Goal: Communication & Community: Answer question/provide support

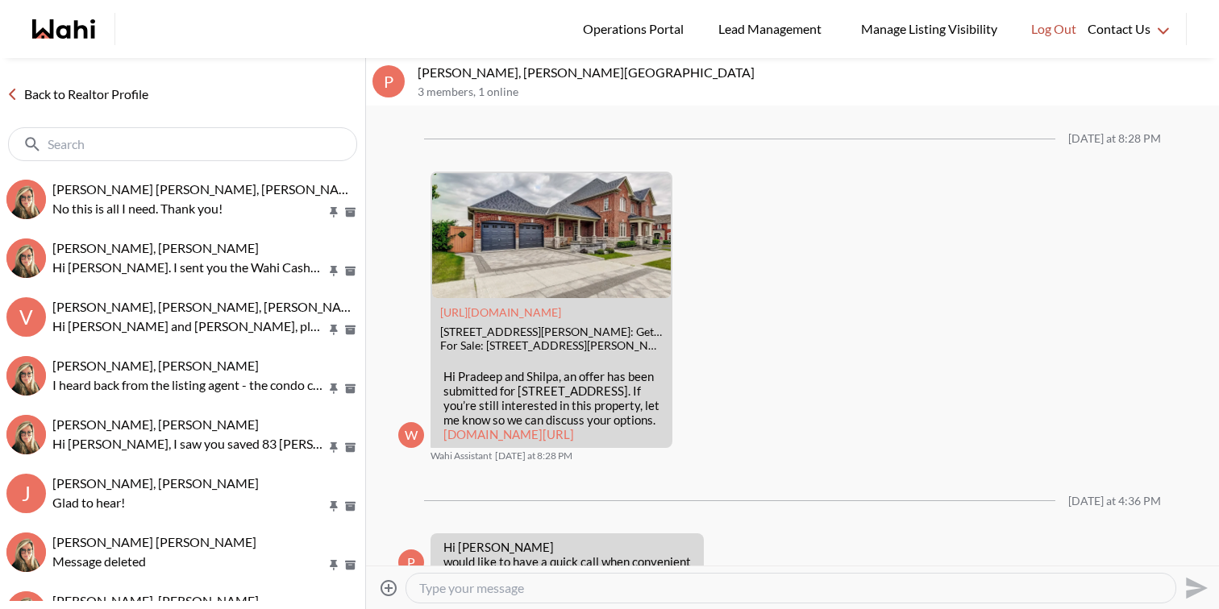
scroll to position [1996, 0]
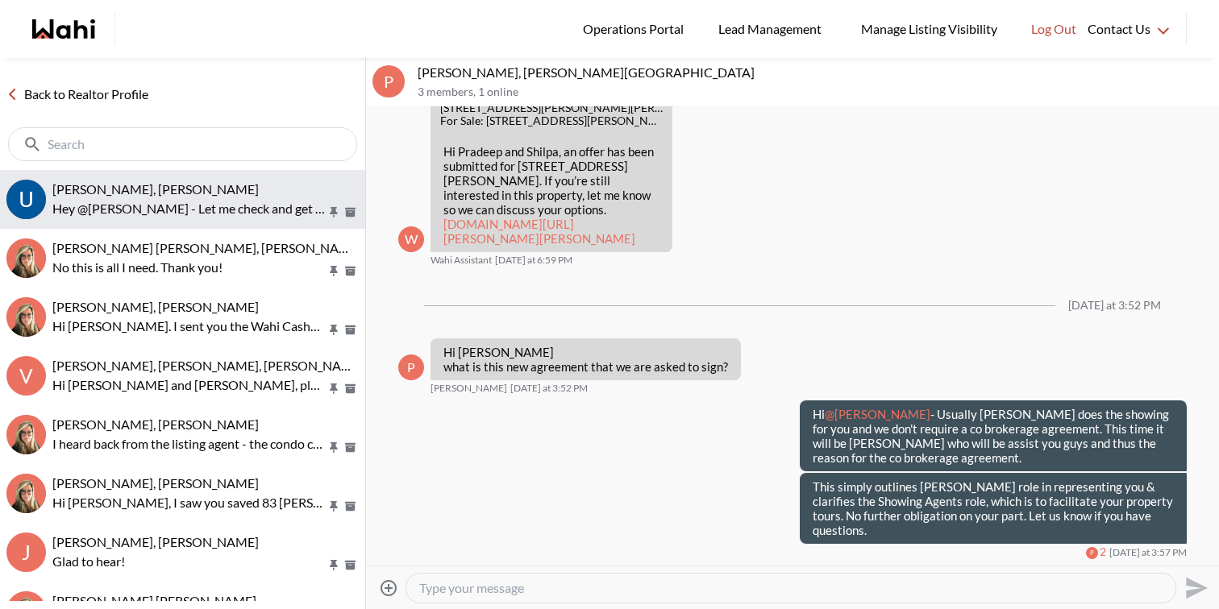
click at [211, 186] on div "Uday Kakkar, Faraz" at bounding box center [205, 189] width 306 height 16
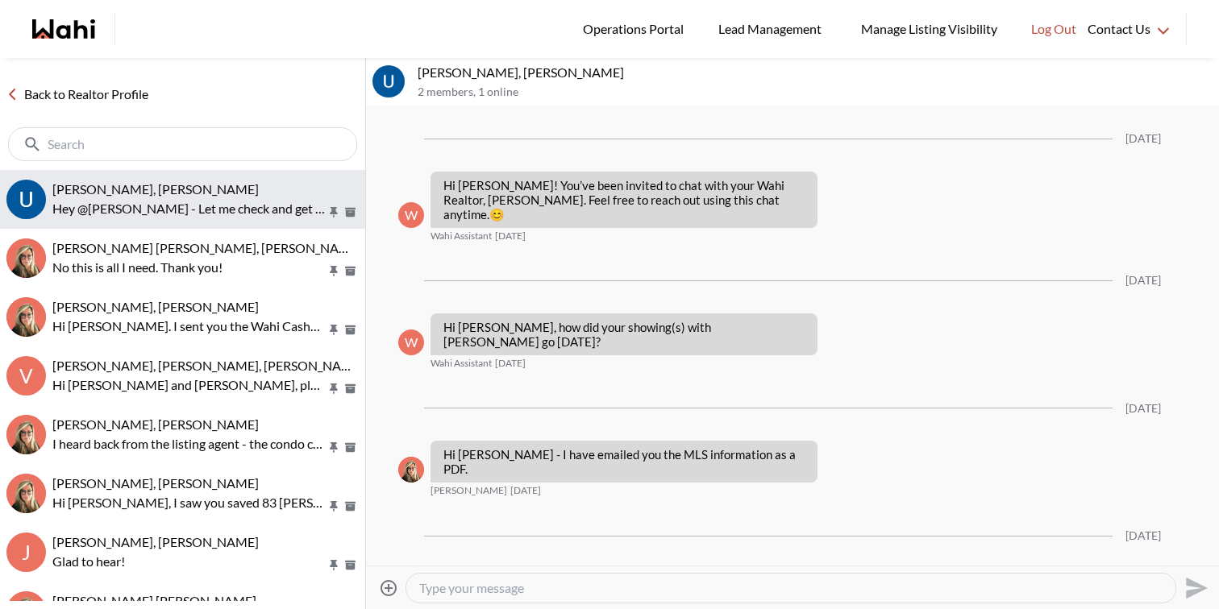
scroll to position [523, 0]
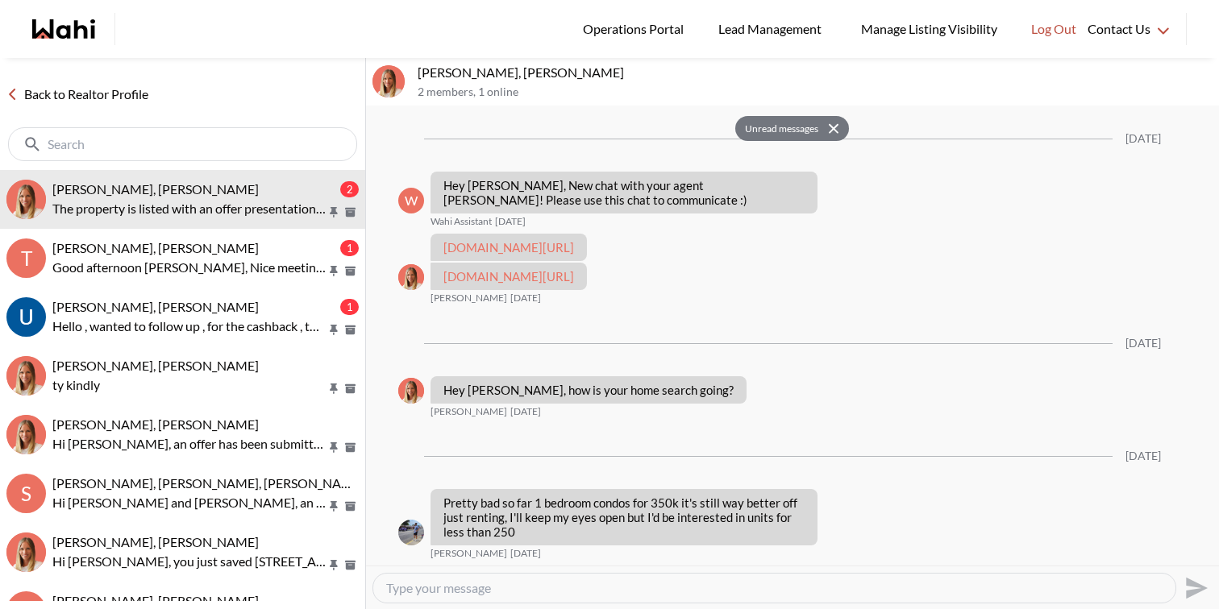
scroll to position [887, 0]
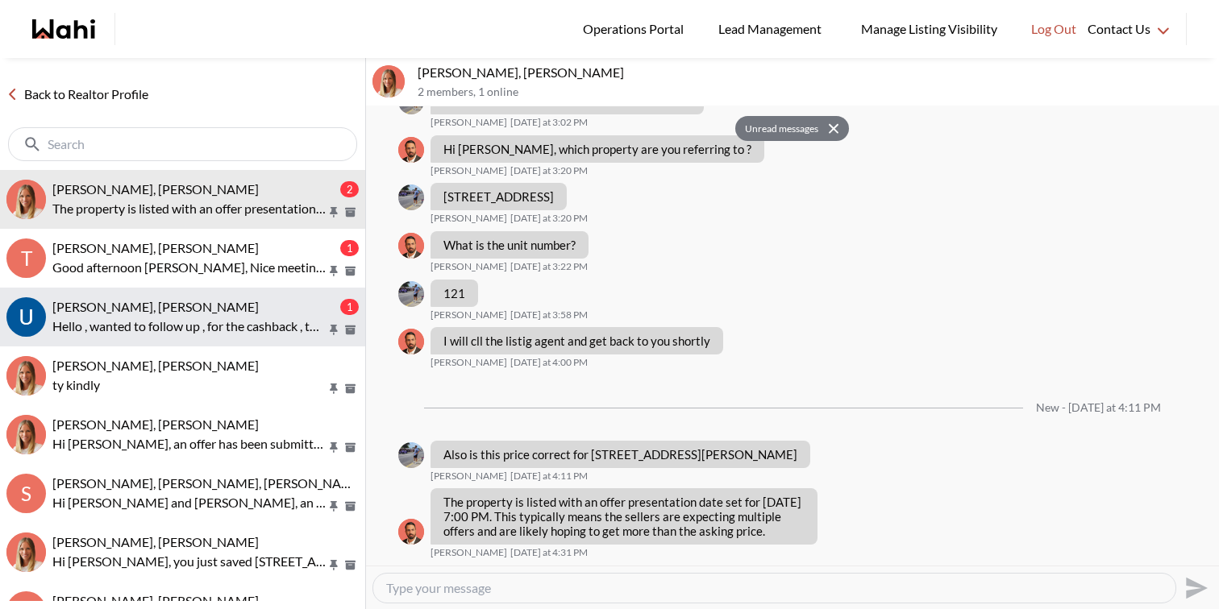
click at [133, 307] on span "Uday Kakkar, Faraz" at bounding box center [155, 306] width 206 height 15
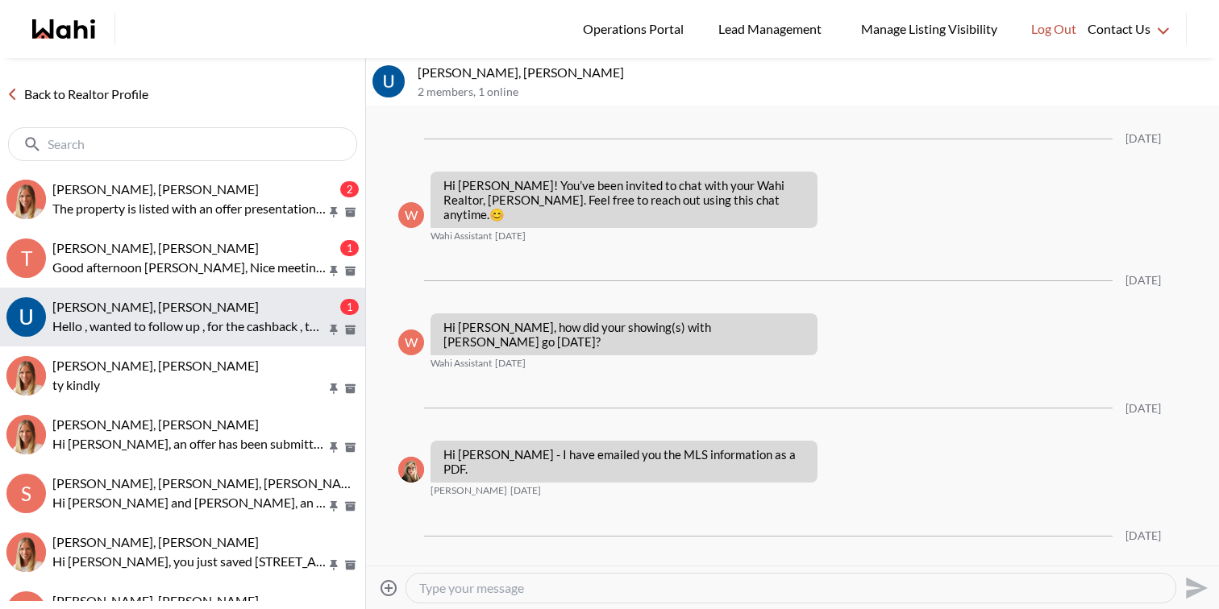
scroll to position [513, 0]
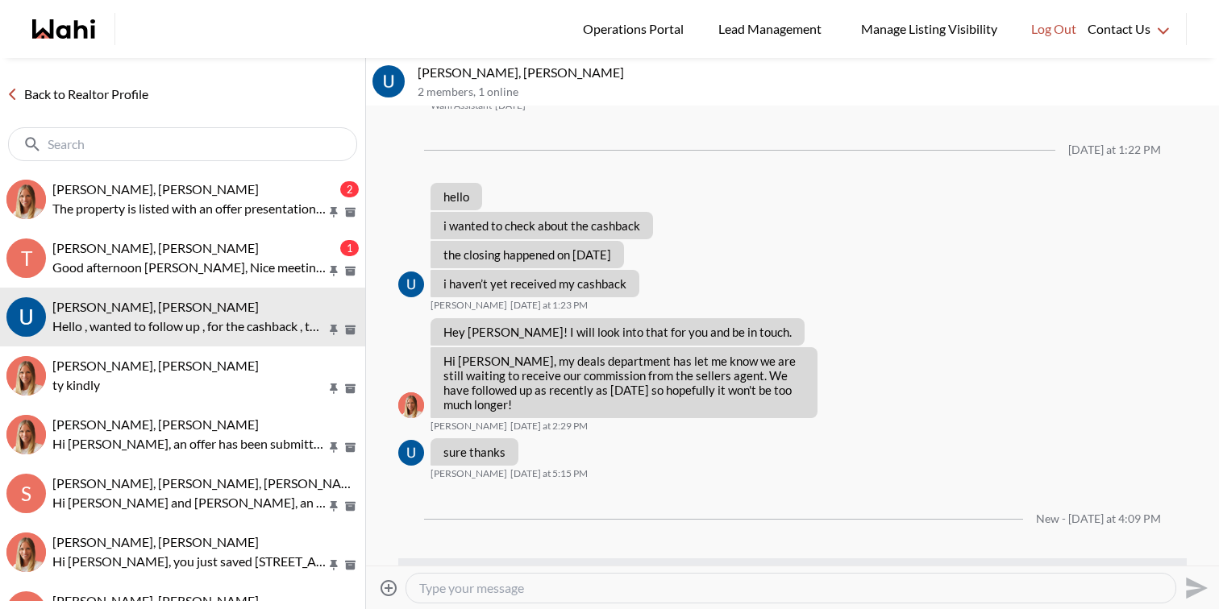
click at [558, 595] on textarea "Type your message" at bounding box center [790, 588] width 743 height 16
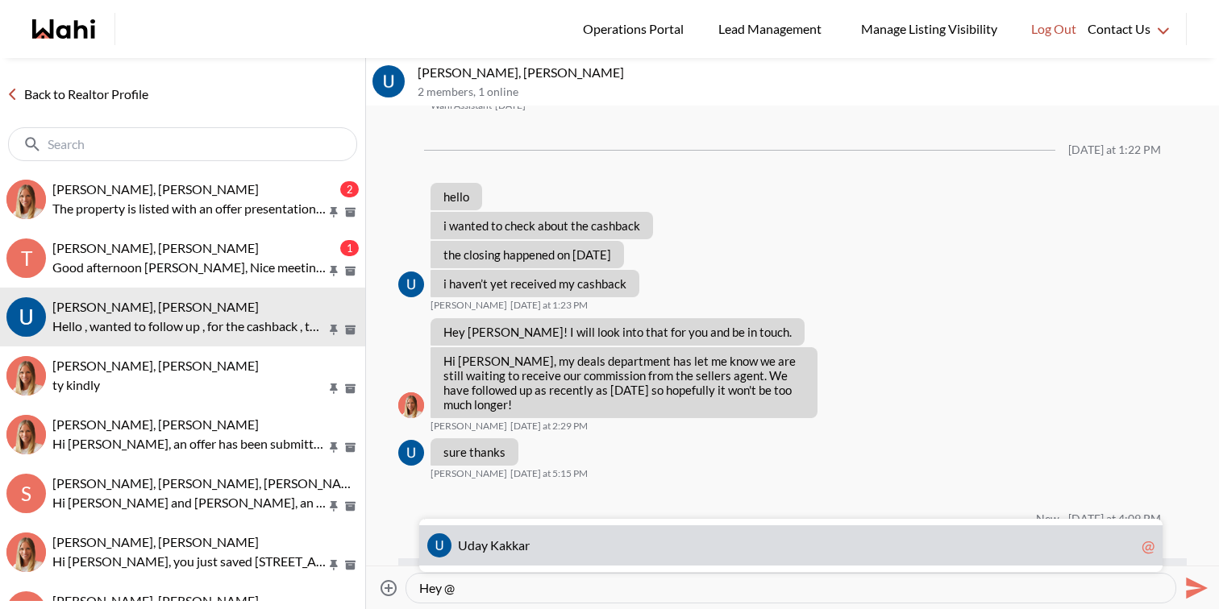
click at [547, 549] on span "U d a y K a k k a r" at bounding box center [796, 546] width 677 height 16
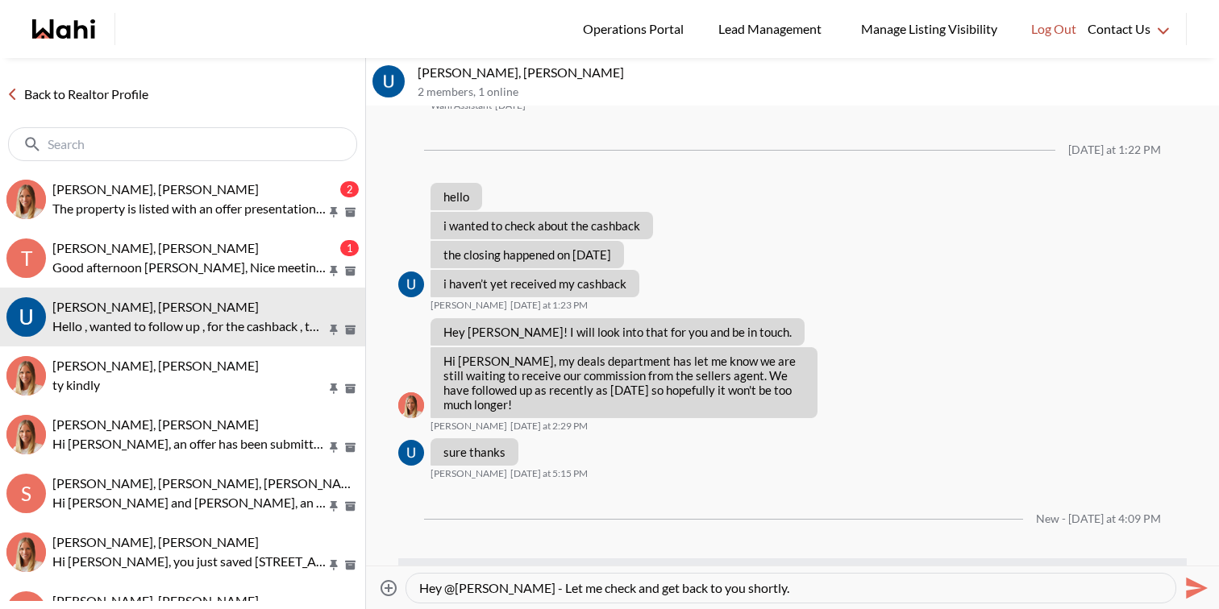
type textarea "Hey @Uday Kakkar - Let me check and get back to you shortly."
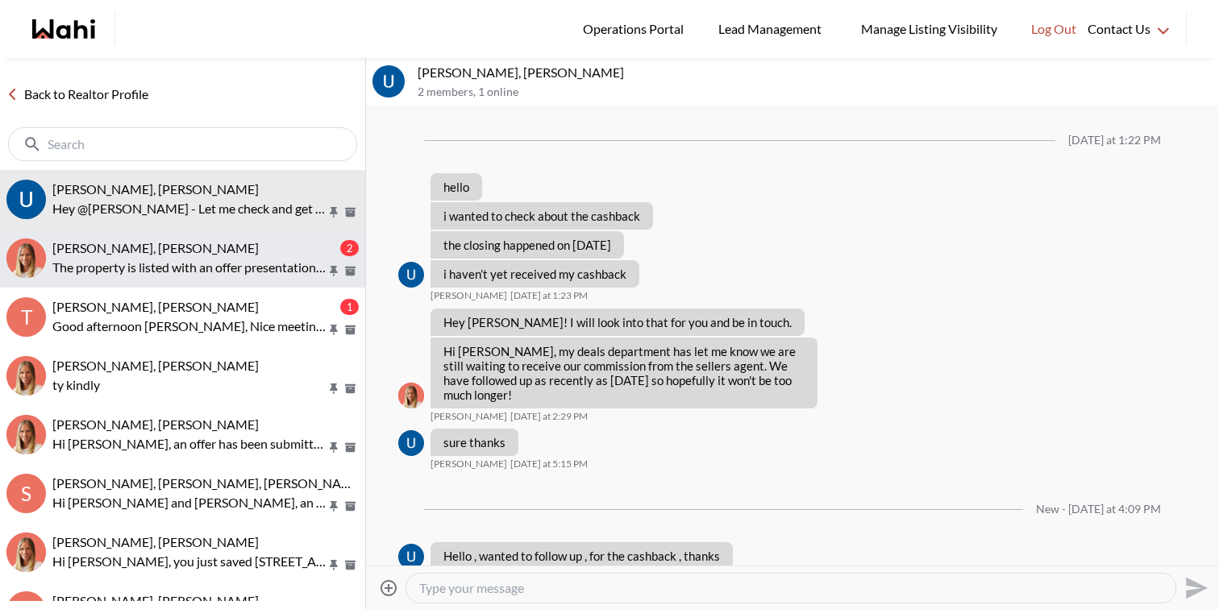
click at [313, 267] on p "The property is listed with an offer presentation date set for September 17, 20…" at bounding box center [189, 267] width 274 height 19
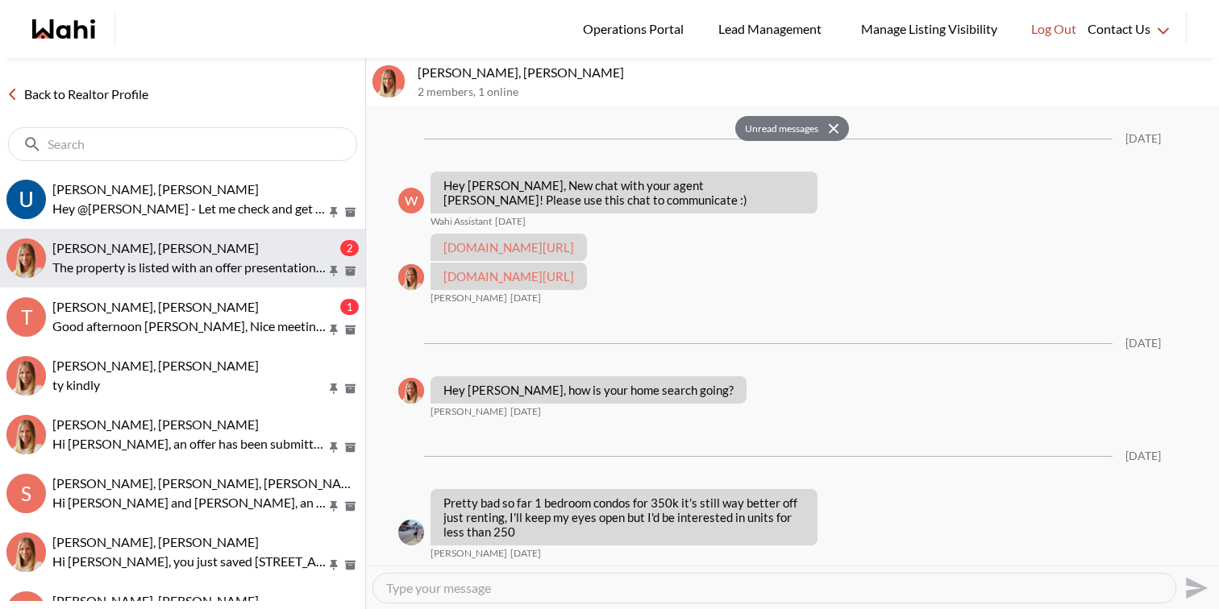
scroll to position [887, 0]
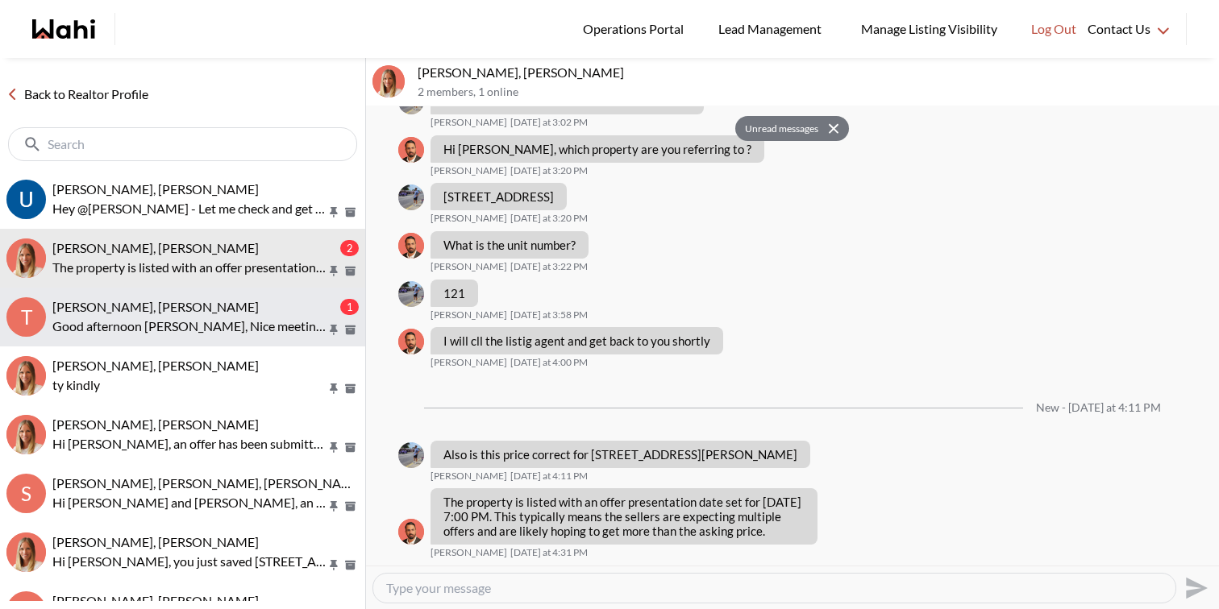
click at [290, 314] on div "TIGRAN ARUSTAMYAN, Paul, Michelle" at bounding box center [194, 307] width 285 height 16
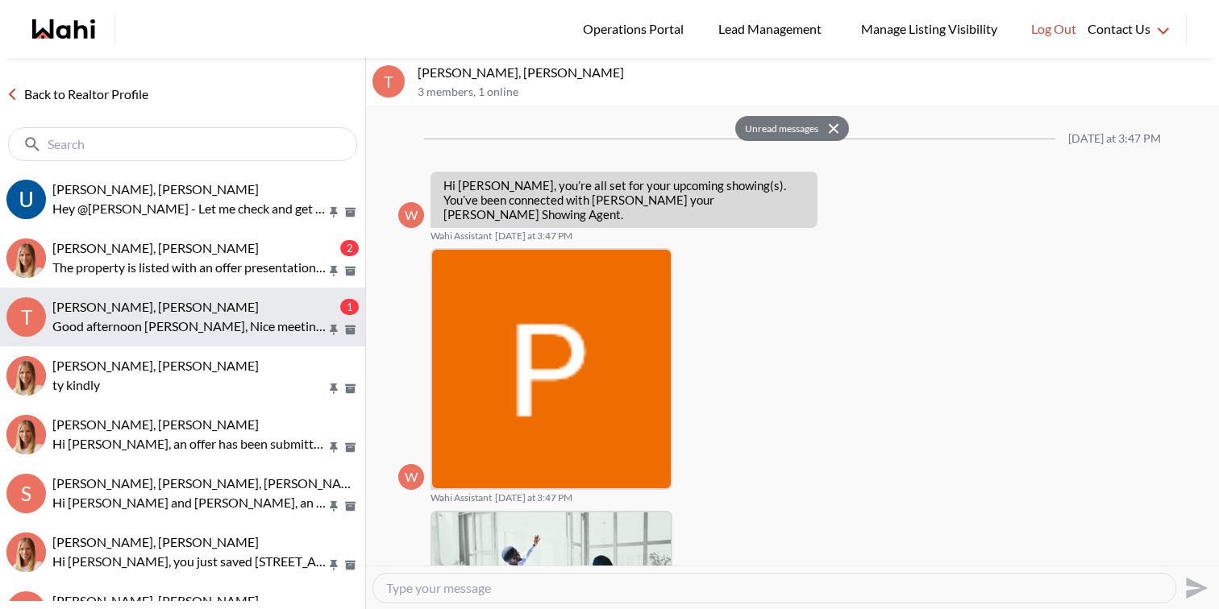
scroll to position [563, 0]
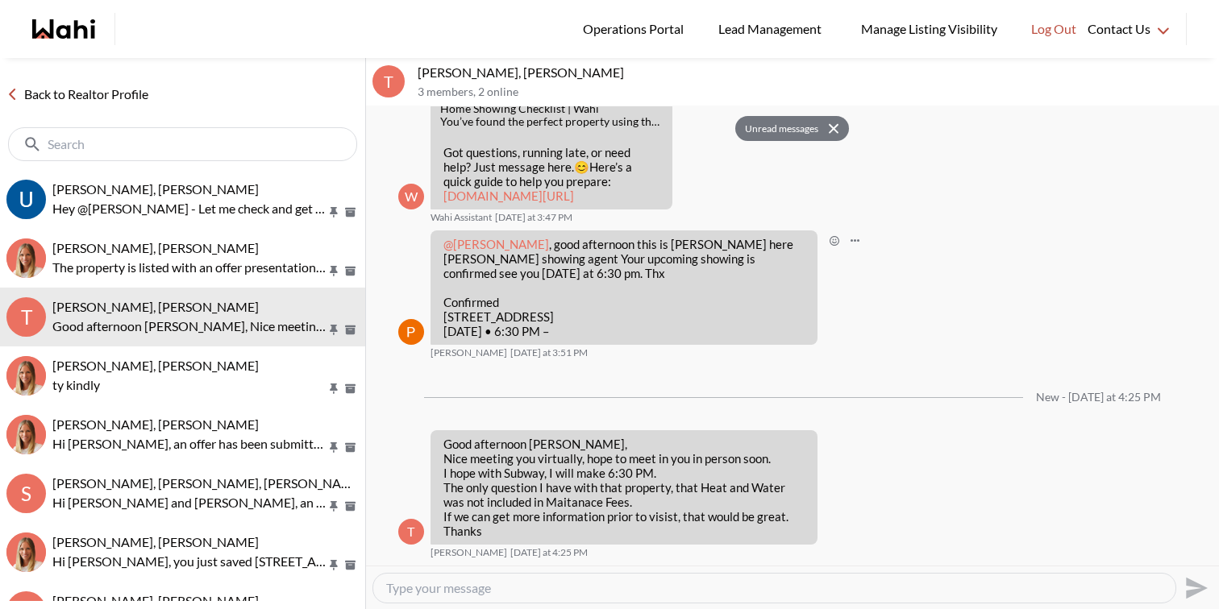
drag, startPoint x: 691, startPoint y: 315, endPoint x: 442, endPoint y: 314, distance: 248.2
click at [443, 314] on p "Confirmed 10 Deerlick Court #914, Toronto, ON, M3A 0A7 Mon, September 22nd • 6:…" at bounding box center [623, 317] width 361 height 44
copy p "10 Deerlick Court #914, Toronto, ON, M3A 0A7"
click at [501, 595] on textarea "Type your message" at bounding box center [774, 588] width 776 height 16
click at [527, 588] on textarea "Type your message" at bounding box center [774, 588] width 776 height 16
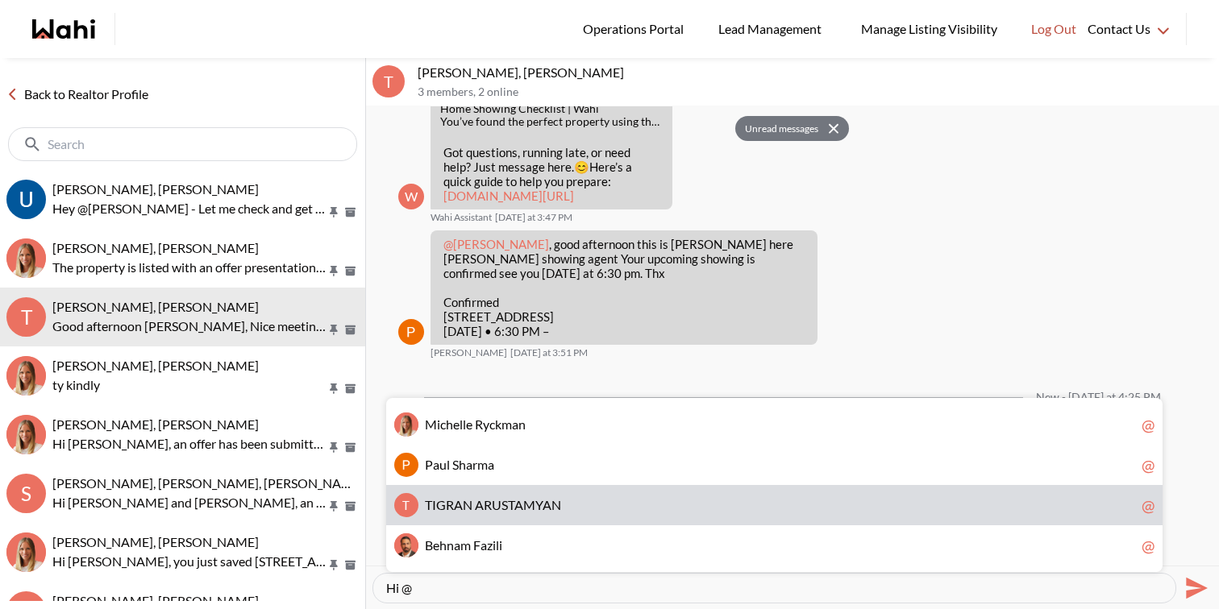
click at [567, 497] on span "T I G R A N A R U S T A M Y A N" at bounding box center [780, 505] width 710 height 16
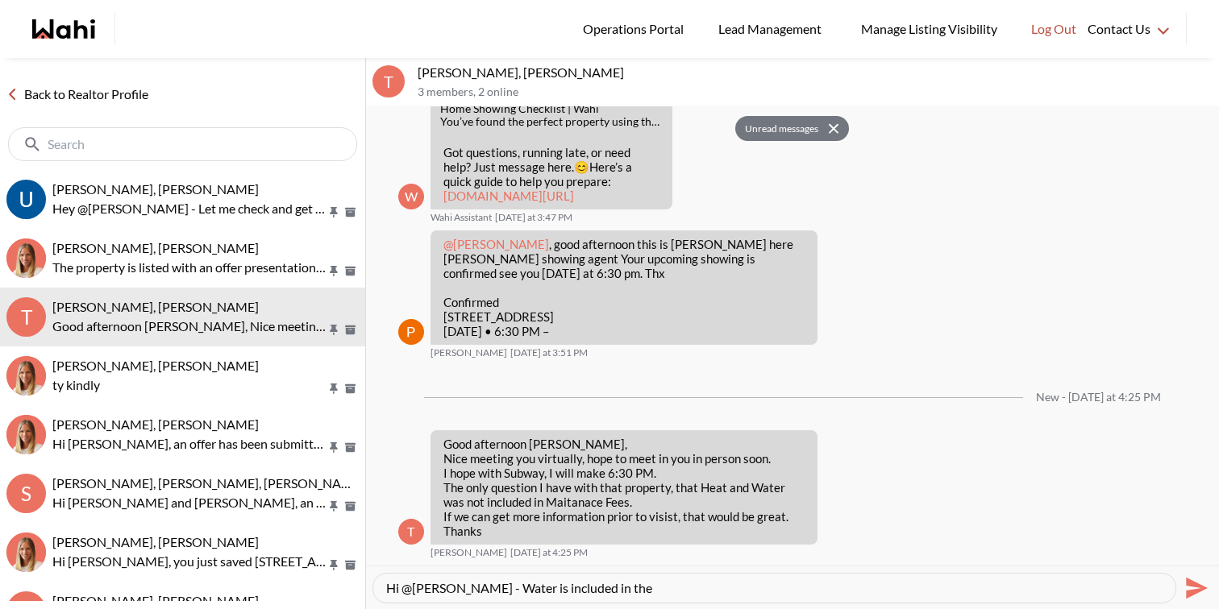
click at [736, 582] on textarea "Hi @TIGRAN ARUSTAMYAN - Water is included in the" at bounding box center [774, 588] width 776 height 16
drag, startPoint x: 701, startPoint y: 315, endPoint x: 447, endPoint y: 314, distance: 253.9
click at [447, 314] on p "Confirmed 10 Deerlick Court #914, Toronto, ON, M3A 0A7 Mon, September 22nd • 6:…" at bounding box center [623, 317] width 361 height 44
drag, startPoint x: 444, startPoint y: 314, endPoint x: 766, endPoint y: 320, distance: 321.6
click at [766, 320] on p "Confirmed 10 Deerlick Court #914, Toronto, ON, M3A 0A7 Mon, September 22nd • 6:…" at bounding box center [623, 317] width 361 height 44
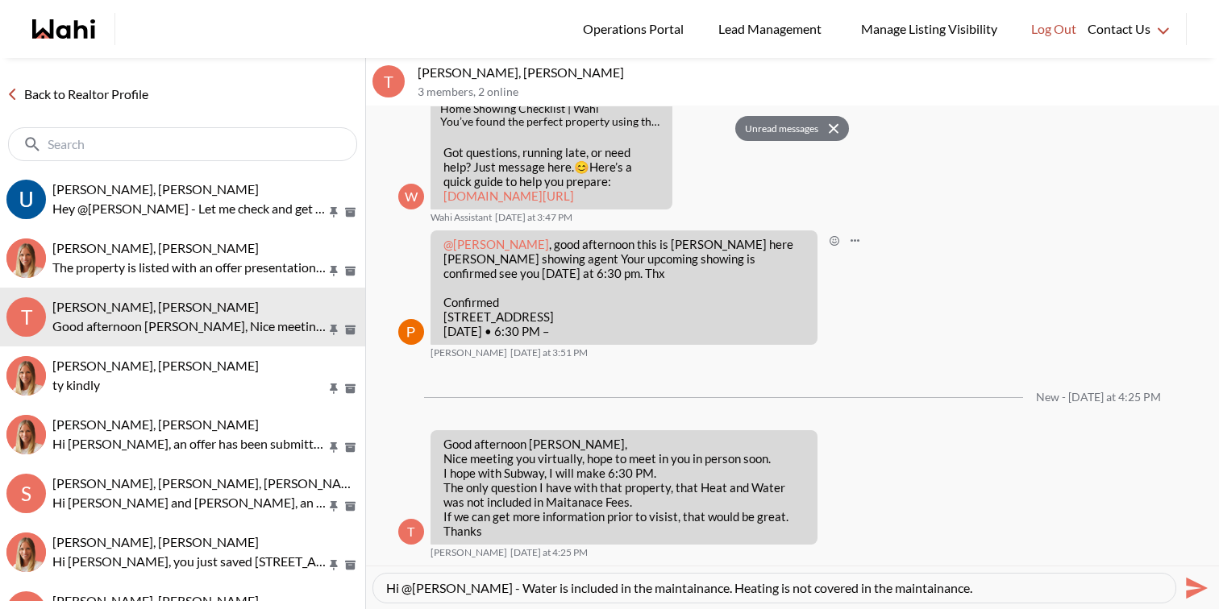
copy p "10 Deerlick Court #914, Toronto, ON, M3A 0A7"
drag, startPoint x: 924, startPoint y: 587, endPoint x: 1115, endPoint y: 585, distance: 191.0
click at [1115, 585] on textarea "Hi @TIGRAN ARUSTAMYAN - Water is included in the maintenance fees. Heating is n…" at bounding box center [774, 588] width 776 height 16
type textarea "Hi @TIGRAN ARUSTAMYAN - Water is included in the maintenance fees. Heating is n…"
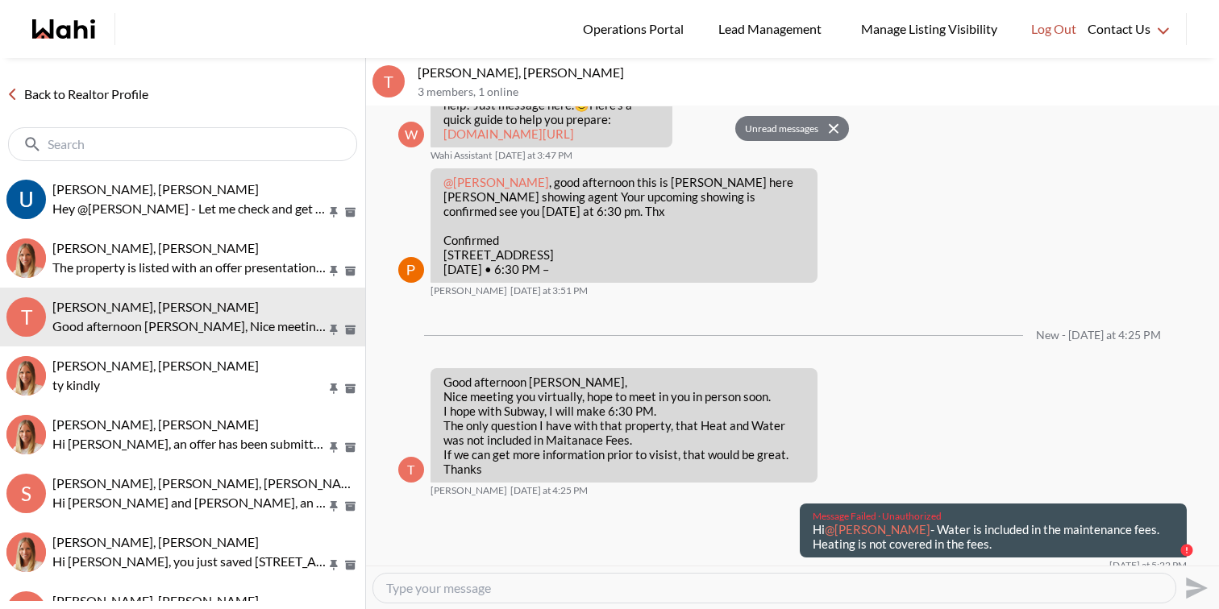
drag, startPoint x: 1026, startPoint y: 546, endPoint x: 745, endPoint y: 534, distance: 281.5
click at [745, 534] on div "Message Failed · Unauthorized Hi @TIGRAN ARUSTAMYAN - Water is included in the …" at bounding box center [792, 538] width 788 height 69
copy p "Hi @TIGRAN ARUSTAMYAN - Water is included in the maintenance fees. Heating is n…"
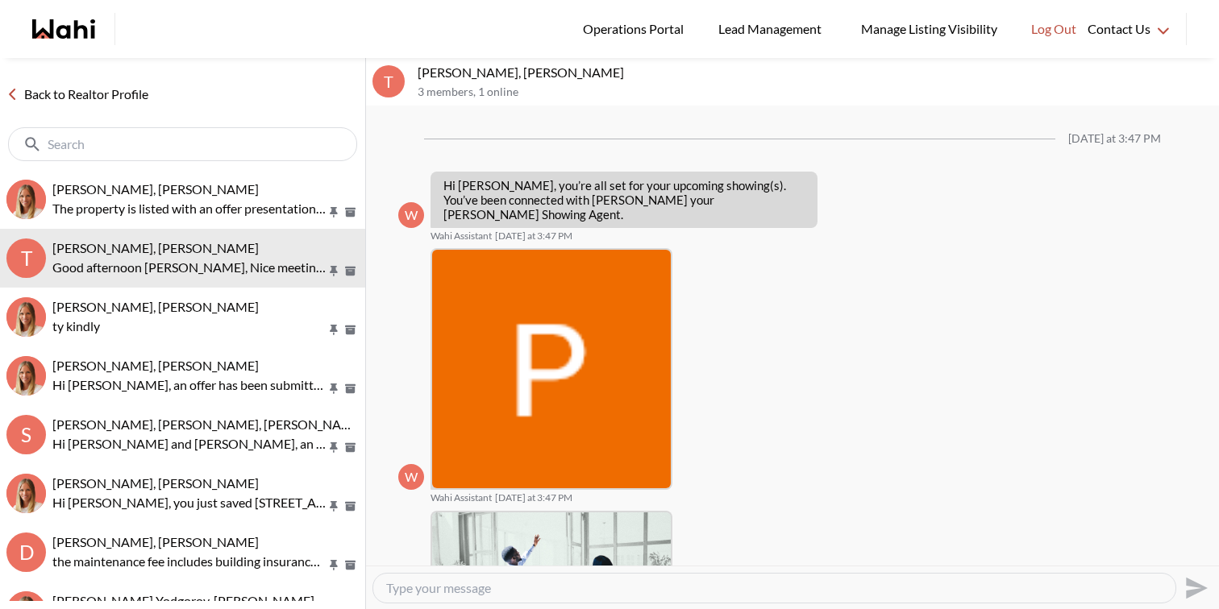
scroll to position [498, 0]
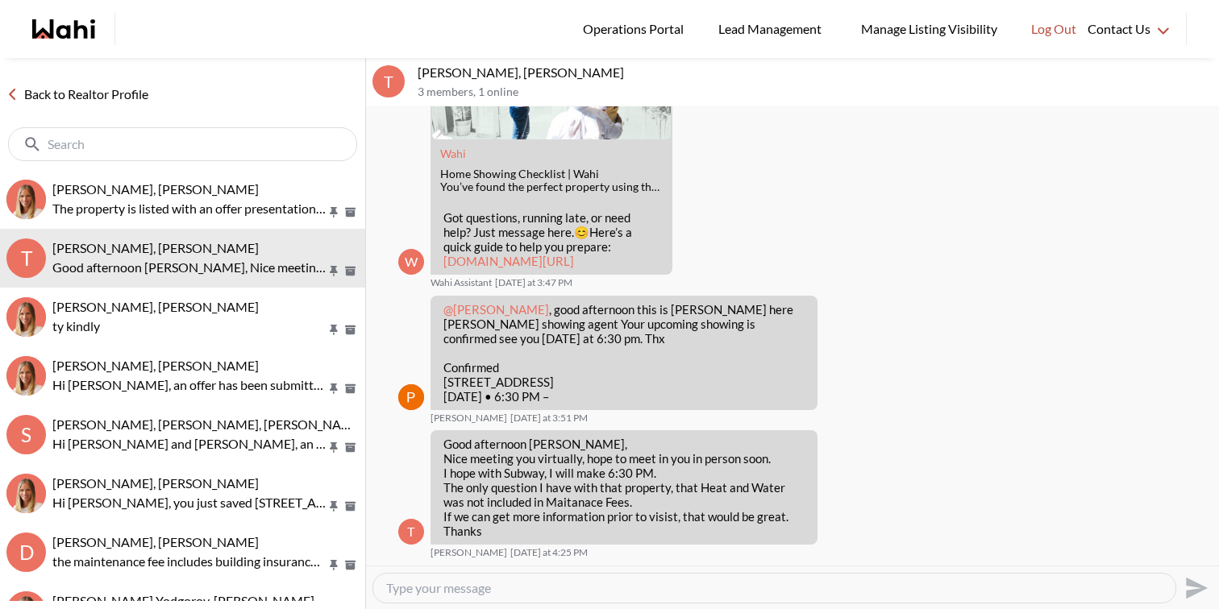
click at [595, 587] on textarea "Type your message" at bounding box center [774, 588] width 776 height 16
paste textarea "Hi @[PERSON_NAME] - Water is included in the maintenance fees. Heating is not c…"
type textarea "Hi @[PERSON_NAME] - Water is included in the maintenance fees. Heating is not c…"
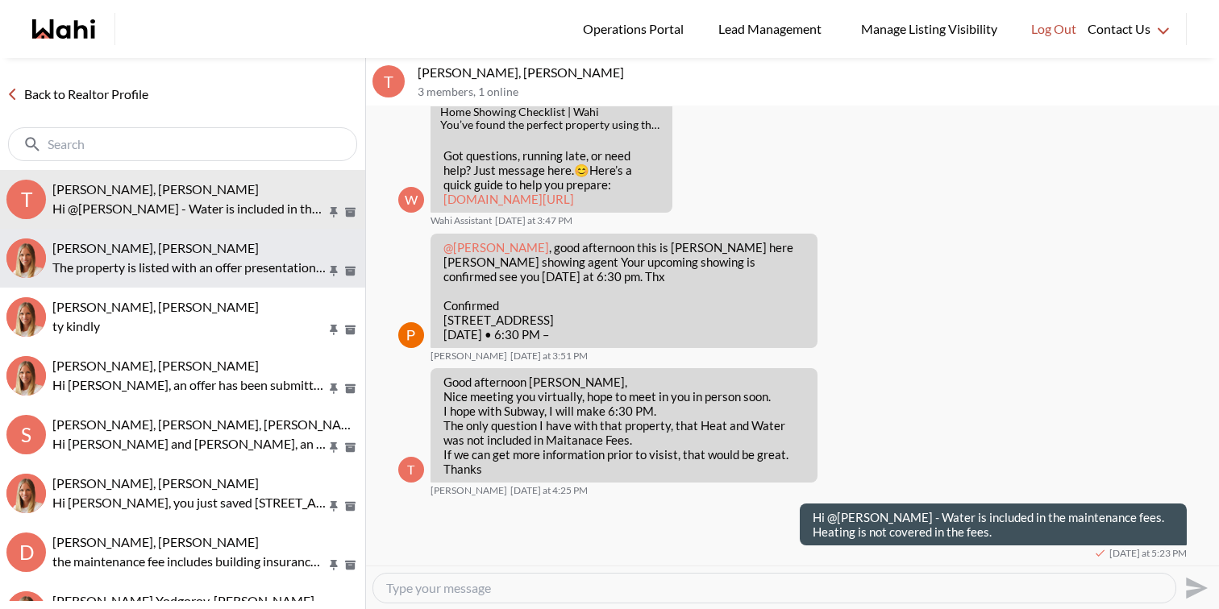
click at [248, 268] on p "The property is listed with an offer presentation date set for September 17, 20…" at bounding box center [189, 267] width 274 height 19
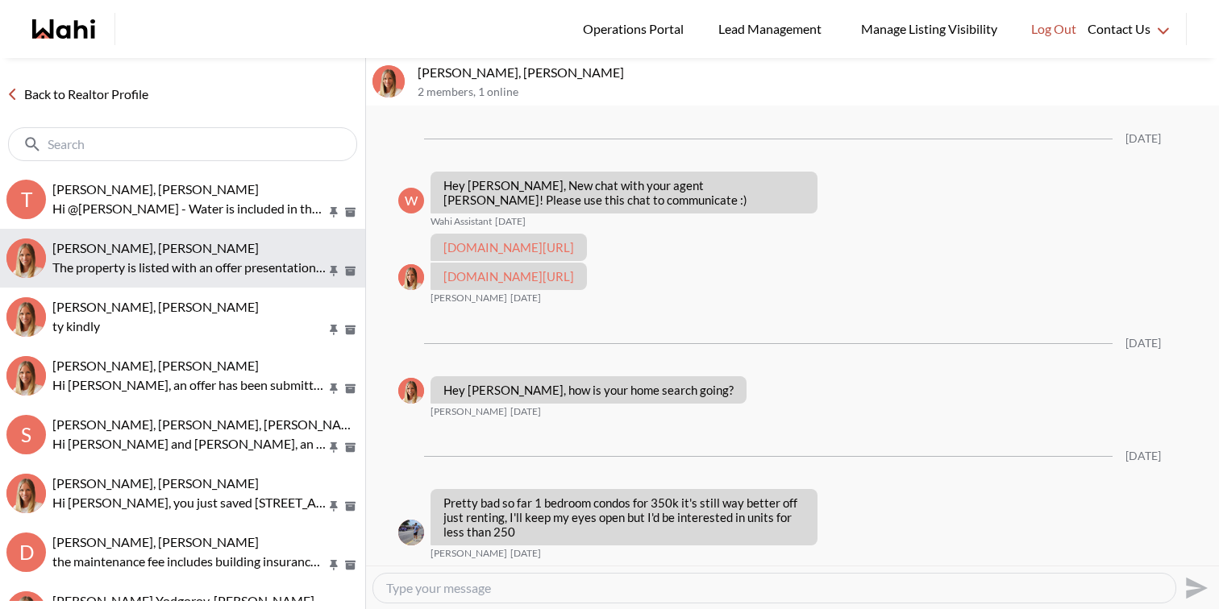
scroll to position [821, 0]
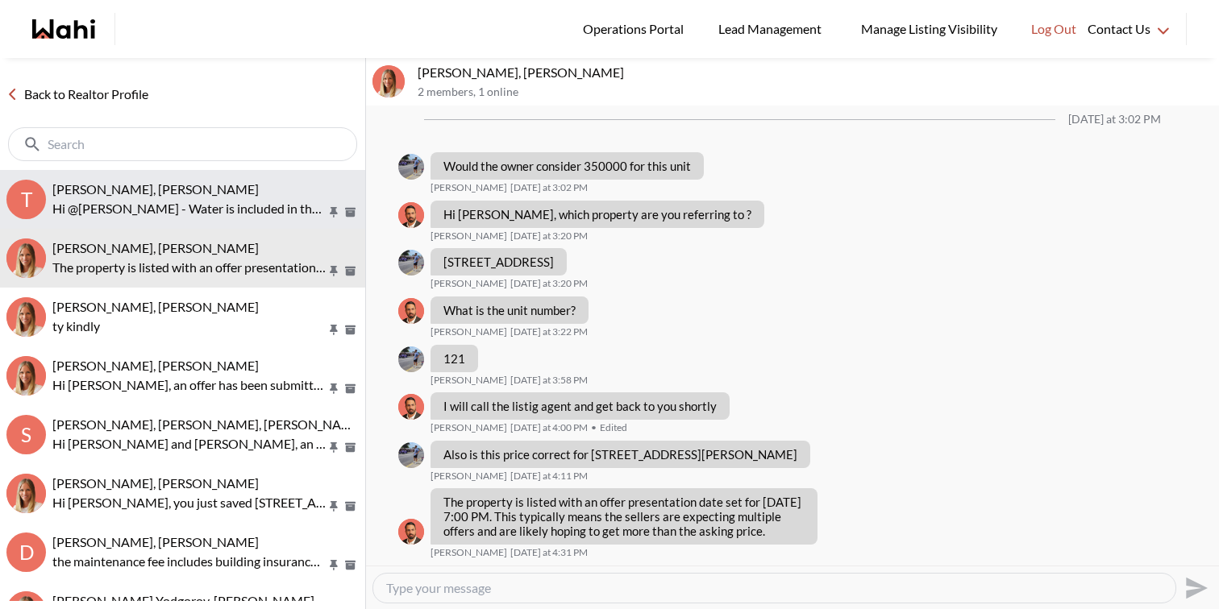
click at [141, 180] on button "T TIGRAN ARUSTAMYAN, Paul, Michelle Hi @TIGRAN ARUSTAMYAN - Water is included i…" at bounding box center [182, 199] width 365 height 59
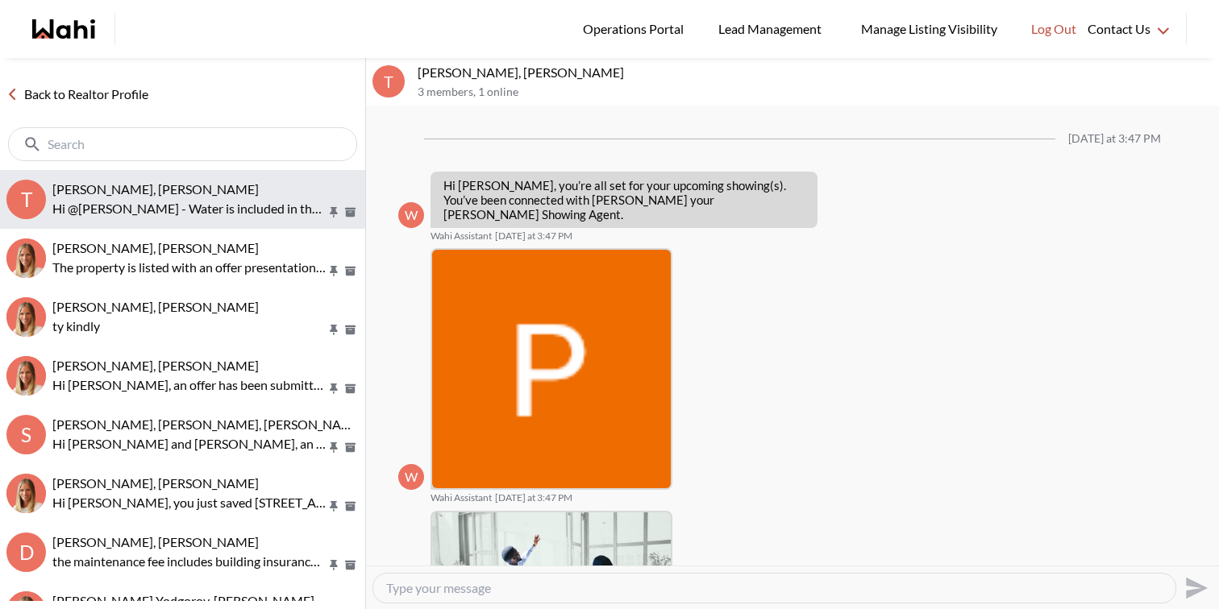
scroll to position [560, 0]
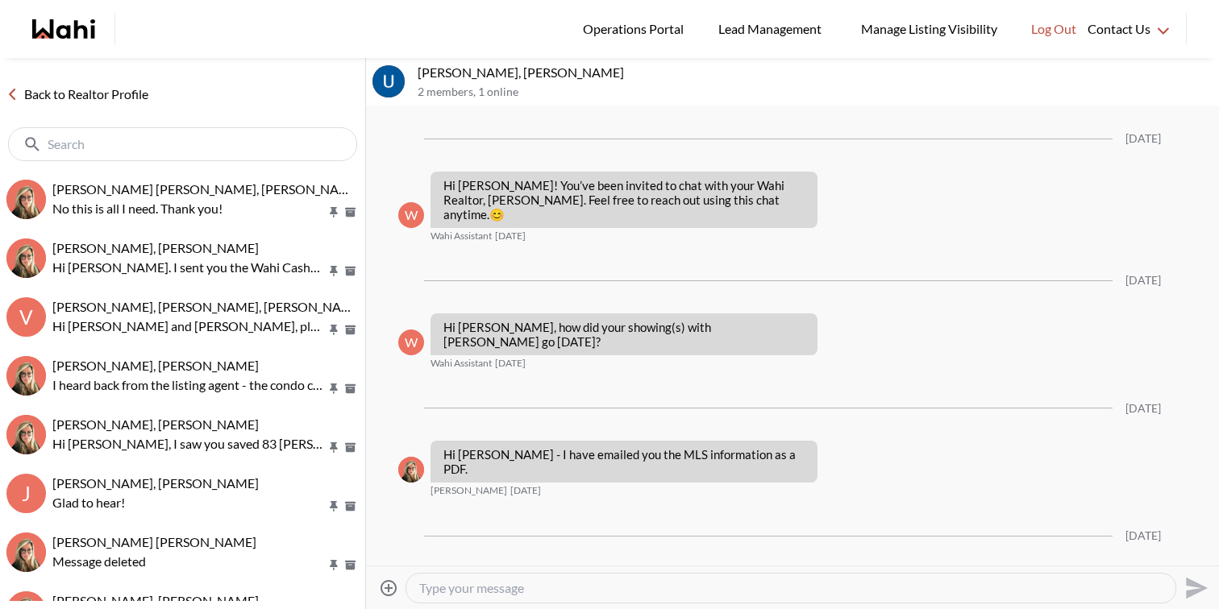
scroll to position [523, 0]
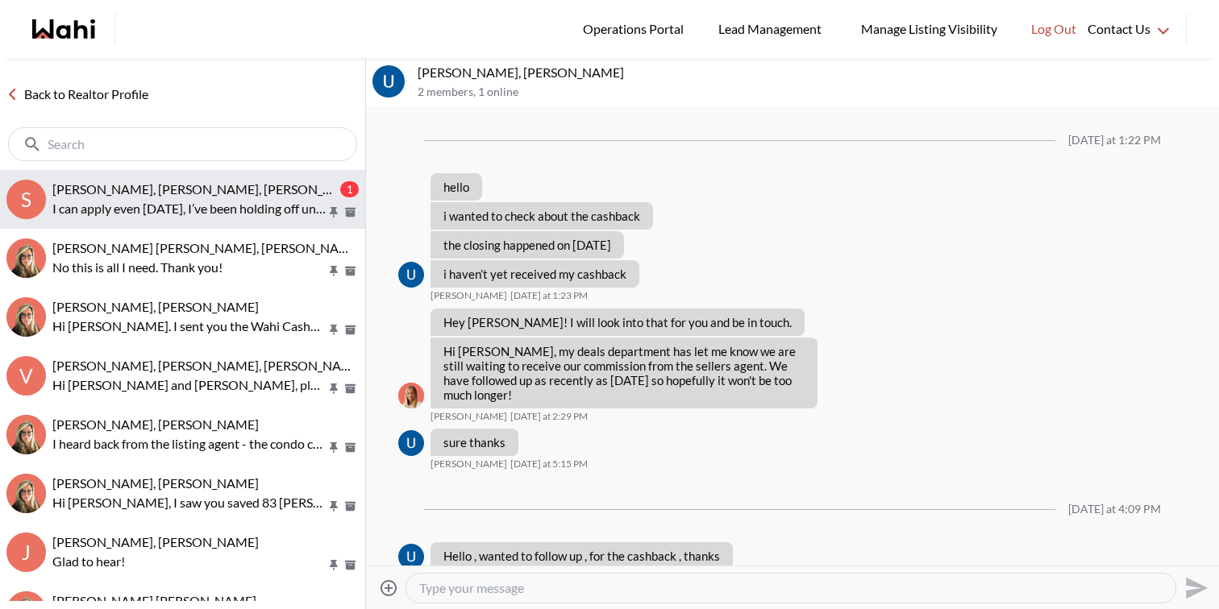
click at [264, 209] on p "I can apply even [DATE], I’ve been holding off until I get the 2024 NOA" at bounding box center [189, 208] width 274 height 19
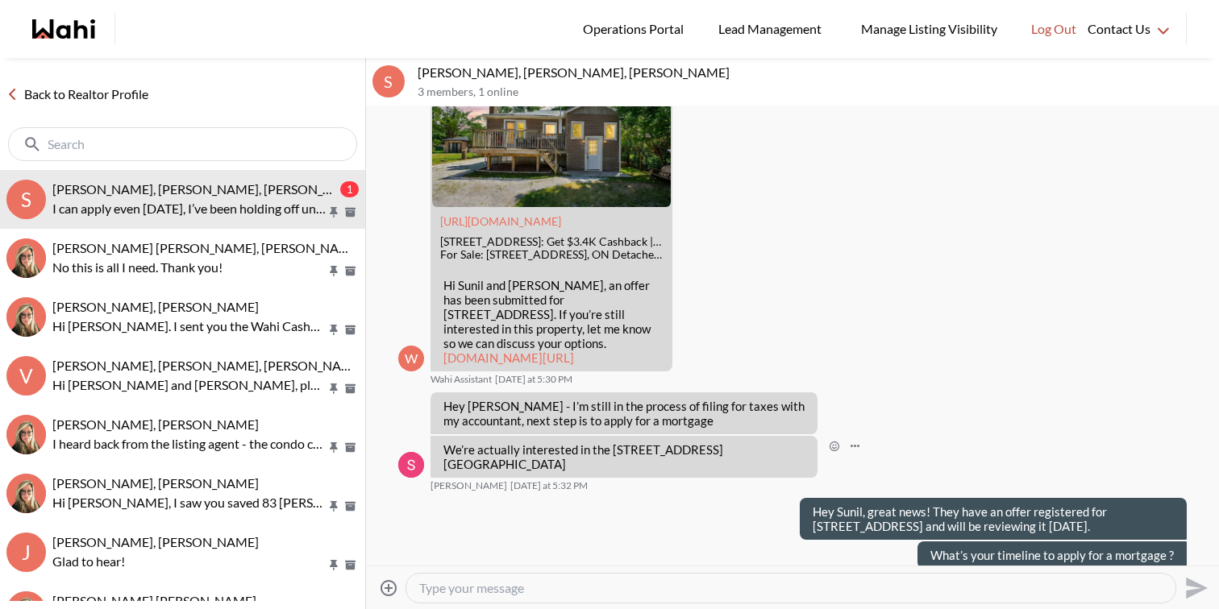
scroll to position [6494, 0]
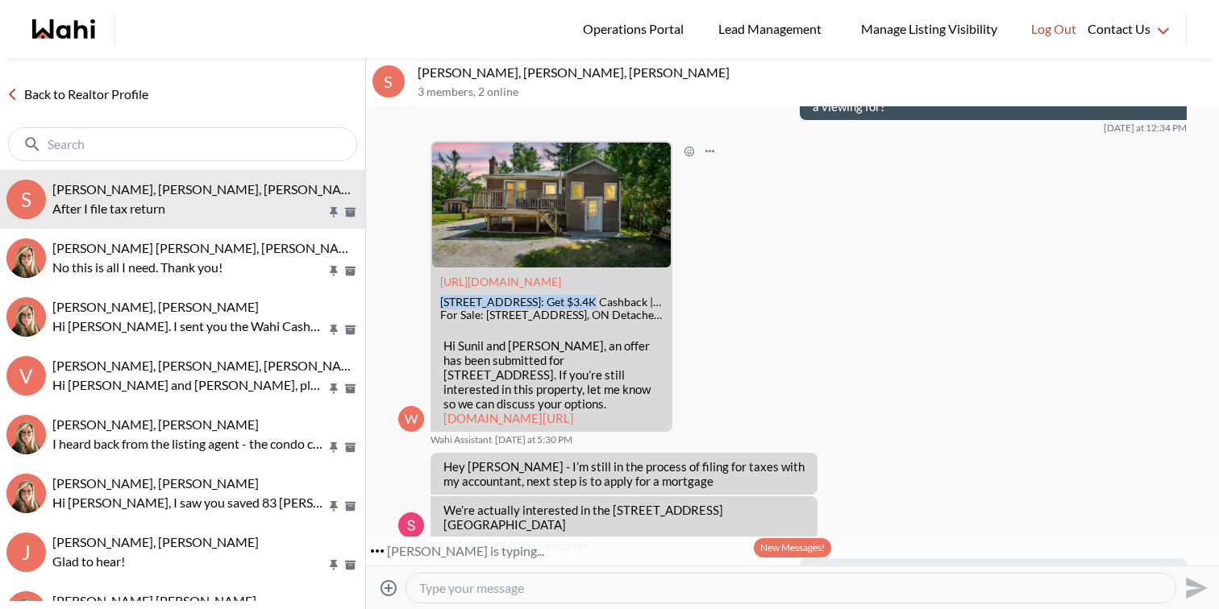
drag, startPoint x: 570, startPoint y: 302, endPoint x: 438, endPoint y: 296, distance: 131.5
click at [438, 296] on div "[URL][DOMAIN_NAME] [STREET_ADDRESS]: Get $3.4K Cashback | Wahi For Sale: [STREE…" at bounding box center [551, 299] width 239 height 63
copy div "[STREET_ADDRESS]"
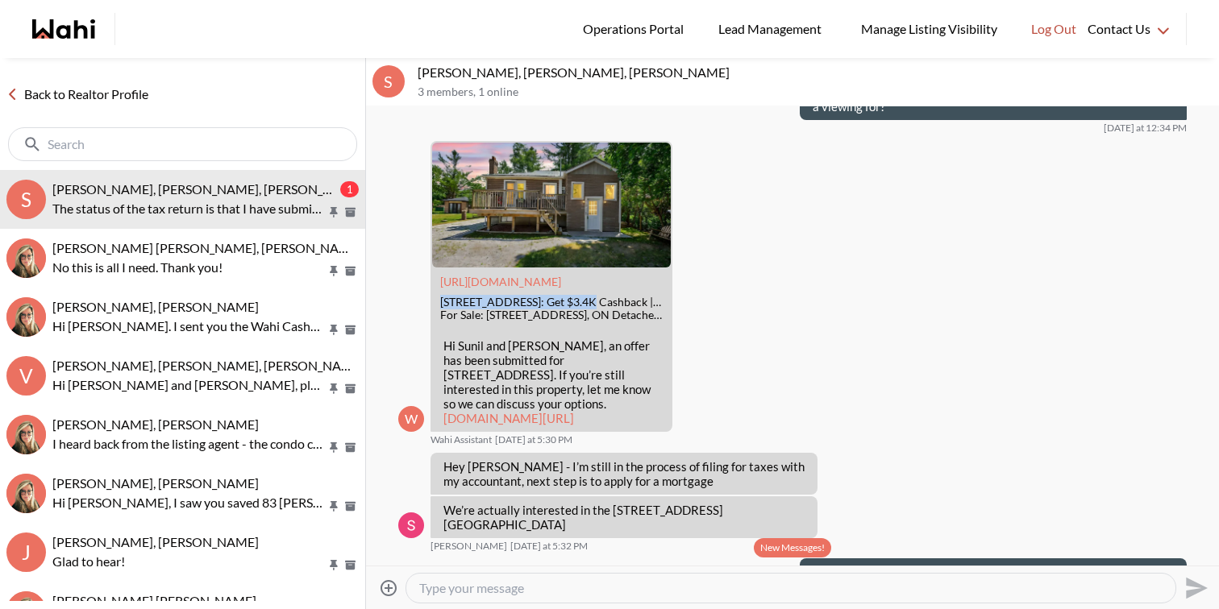
click at [494, 580] on textarea "Type your message" at bounding box center [790, 588] width 743 height 16
type textarea "Are you available for a quick call?"
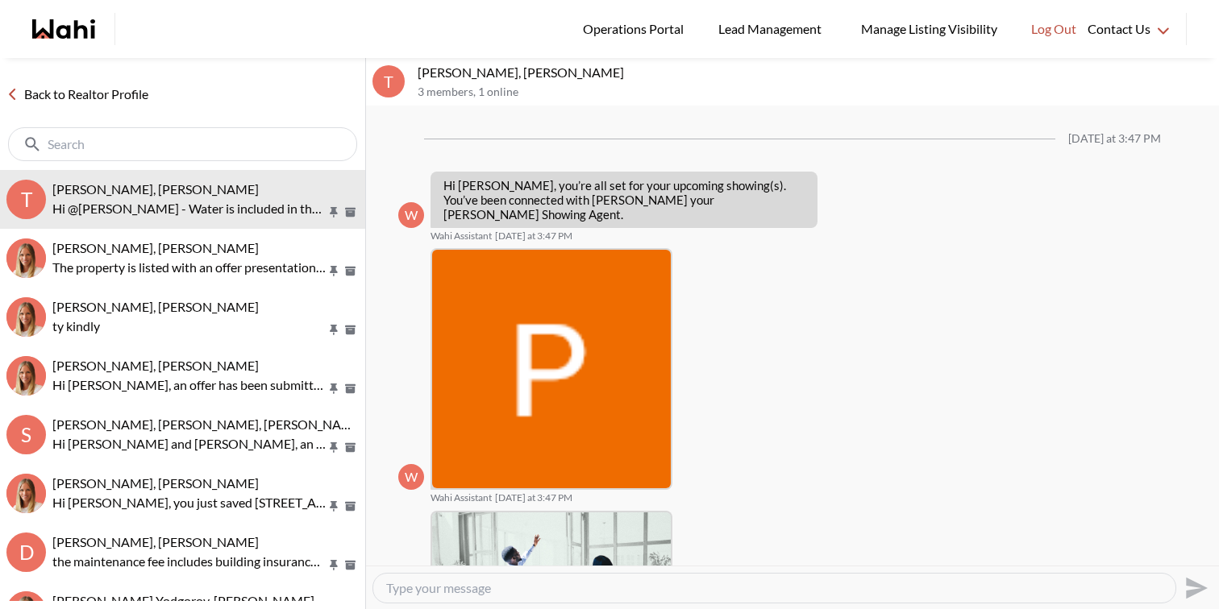
scroll to position [560, 0]
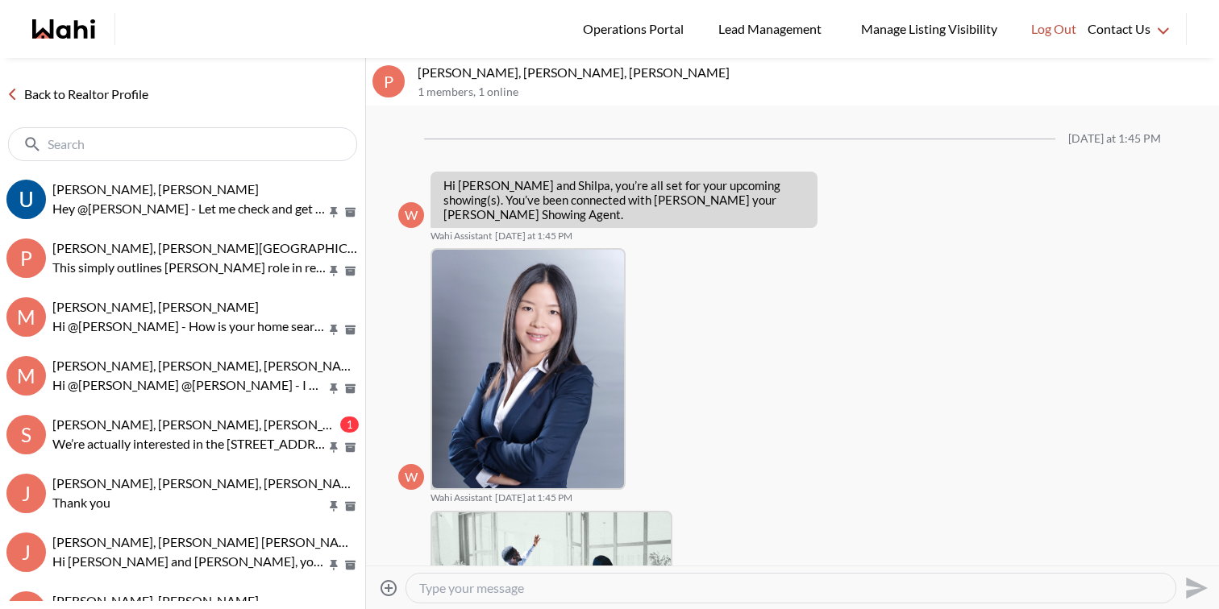
scroll to position [687, 0]
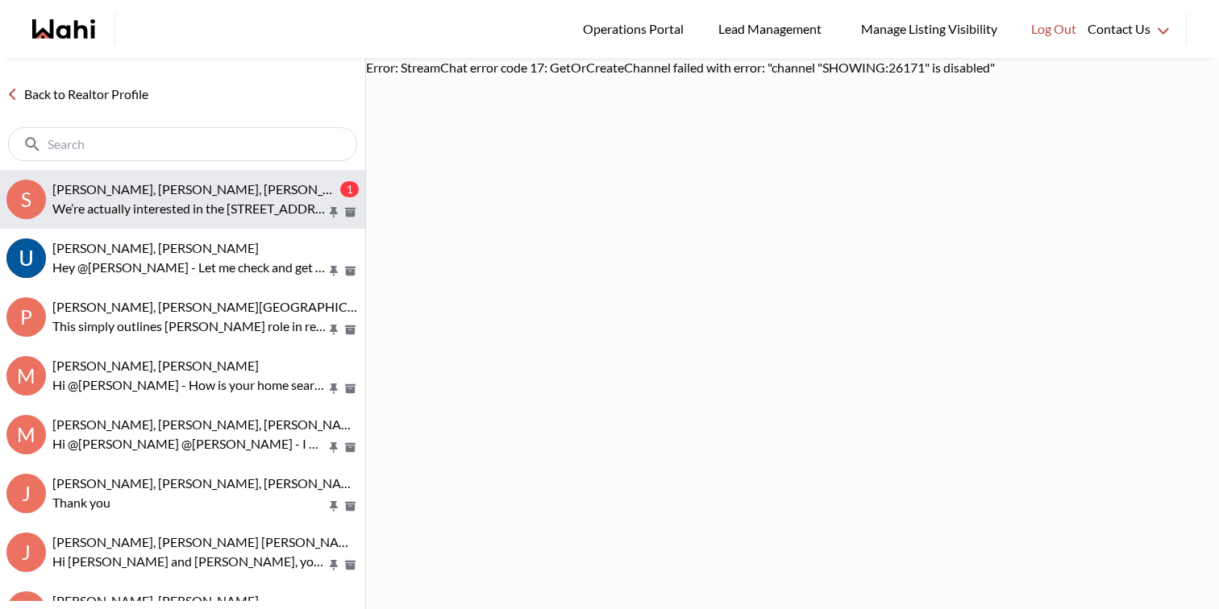
click at [164, 204] on p "We’re actually interested in the [STREET_ADDRESS][GEOGRAPHIC_DATA]" at bounding box center [189, 208] width 274 height 19
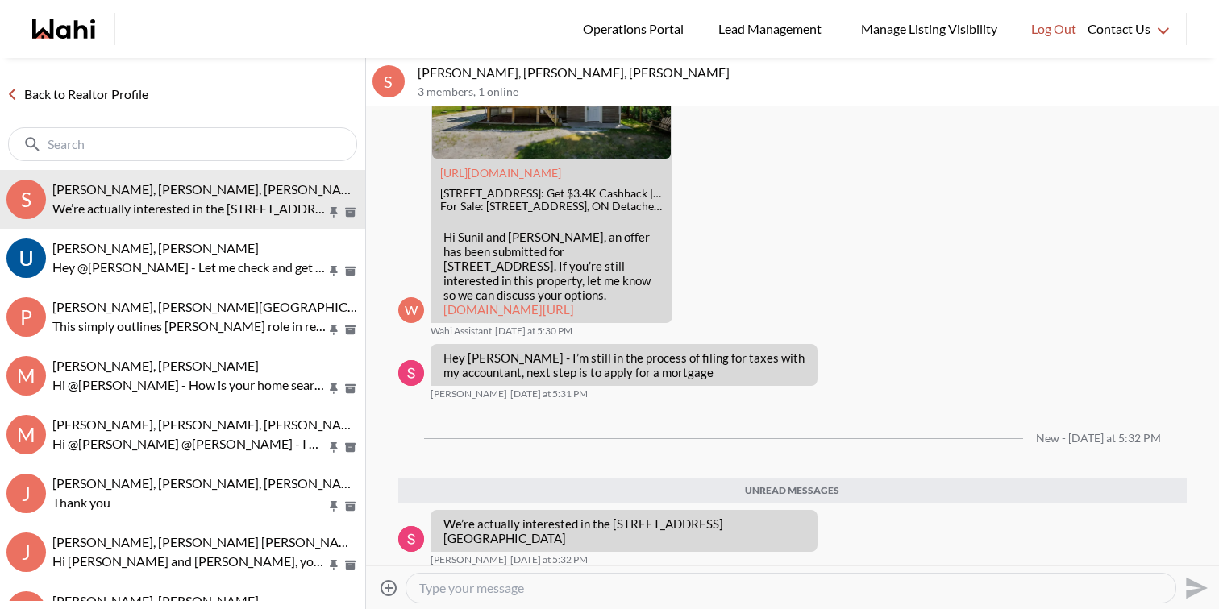
scroll to position [4129, 0]
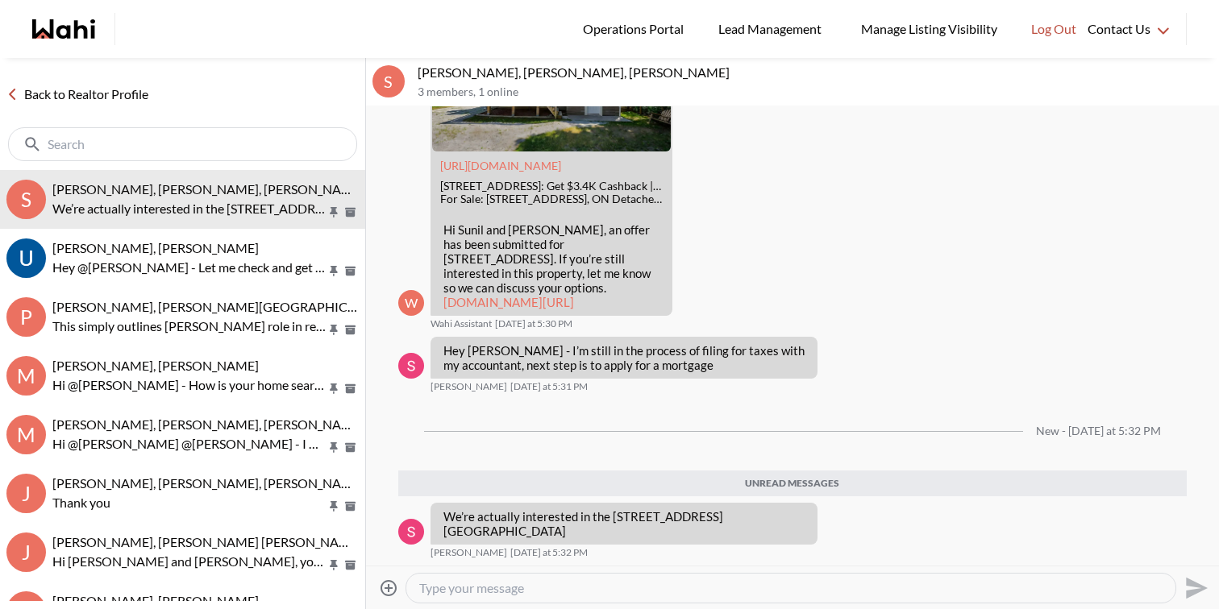
click at [535, 585] on textarea "Type your message" at bounding box center [790, 588] width 743 height 16
type textarea "Hey Sunil, great news! They have an offer registered for [STREET_ADDRESS] and w…"
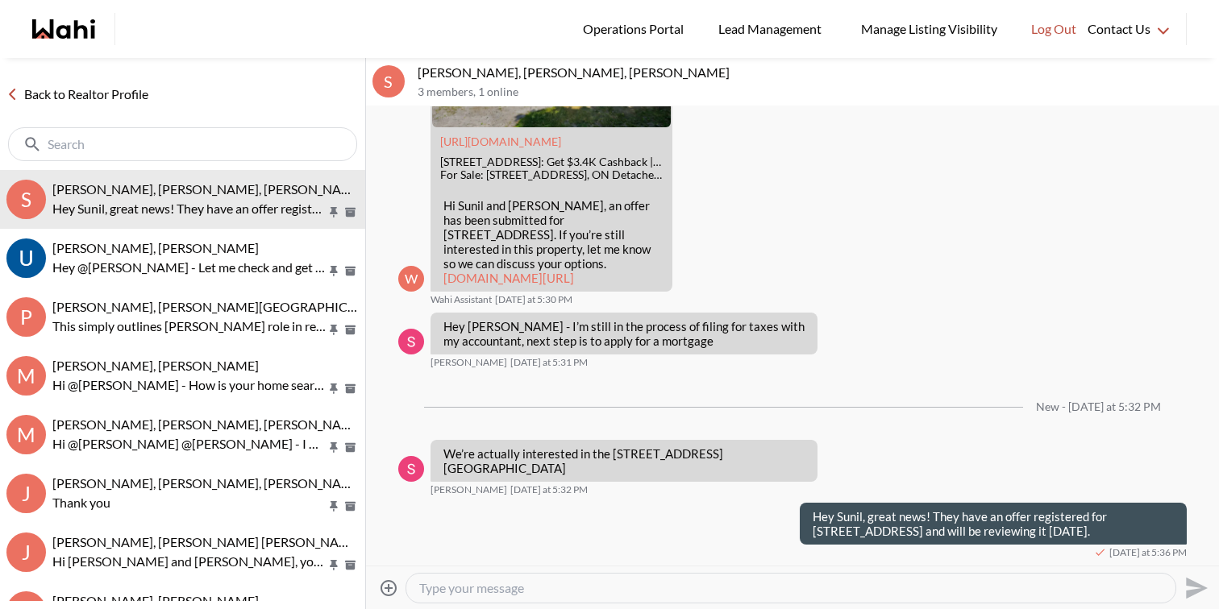
scroll to position [4153, 0]
click at [543, 271] on link "[DOMAIN_NAME][URL]" at bounding box center [508, 278] width 131 height 15
